Goal: Find specific page/section: Find specific page/section

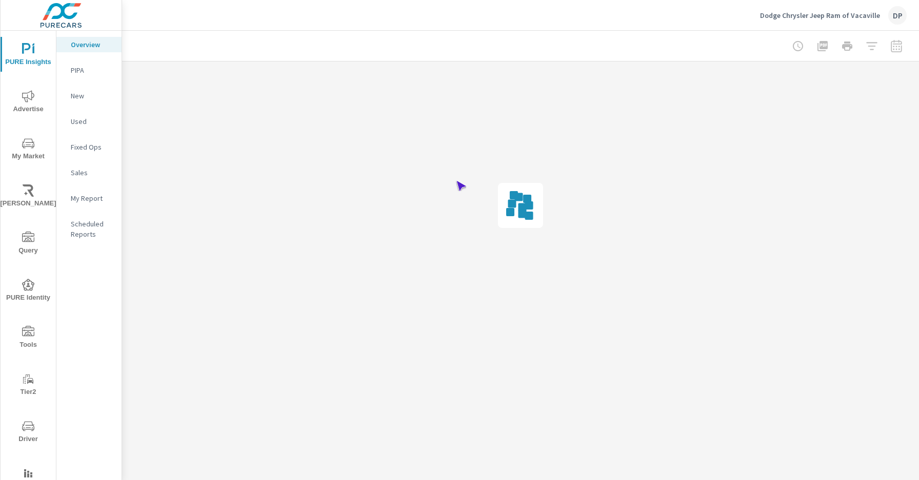
click at [26, 433] on span "Driver" at bounding box center [28, 432] width 49 height 25
